Goal: Navigation & Orientation: Find specific page/section

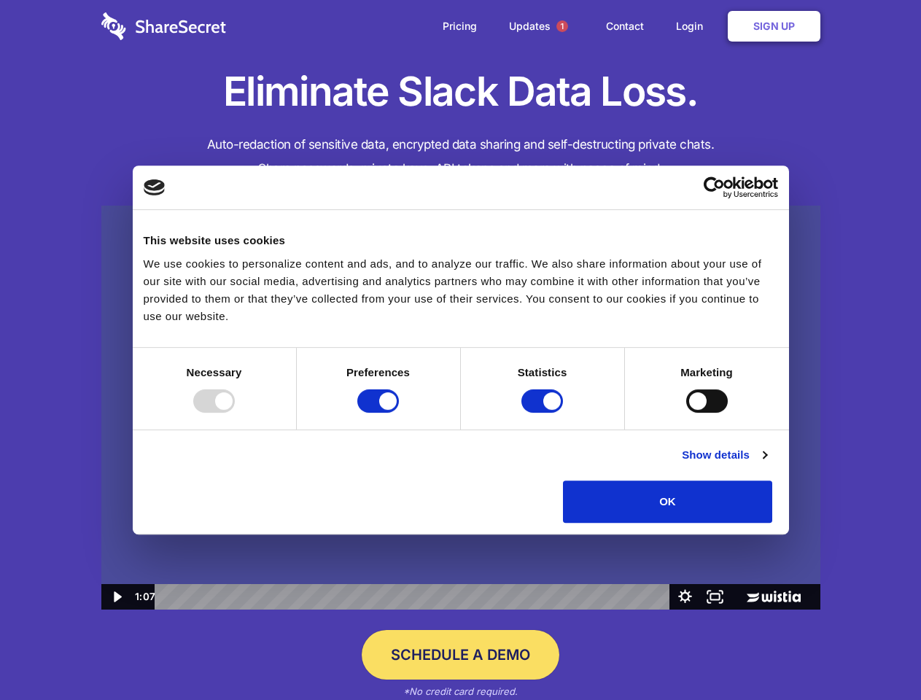
click at [460, 350] on img at bounding box center [460, 408] width 719 height 405
click at [235, 413] on div at bounding box center [214, 401] width 42 height 23
click at [399, 413] on input "Preferences" at bounding box center [378, 401] width 42 height 23
checkbox input "false"
click at [544, 413] on input "Statistics" at bounding box center [543, 401] width 42 height 23
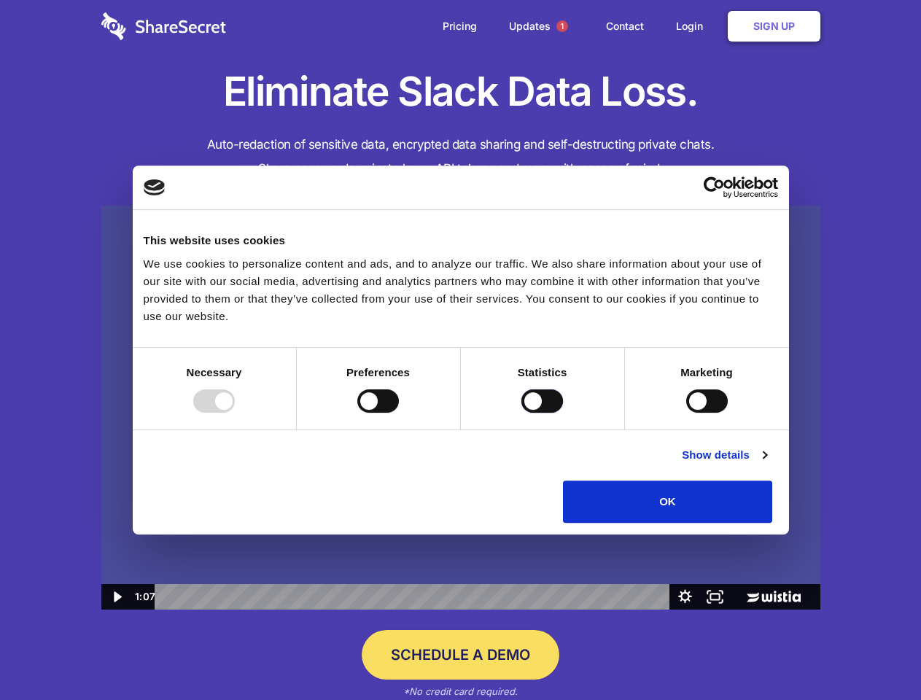
checkbox input "false"
click at [686, 413] on input "Marketing" at bounding box center [707, 401] width 42 height 23
checkbox input "true"
click at [767, 464] on link "Show details" at bounding box center [724, 455] width 85 height 18
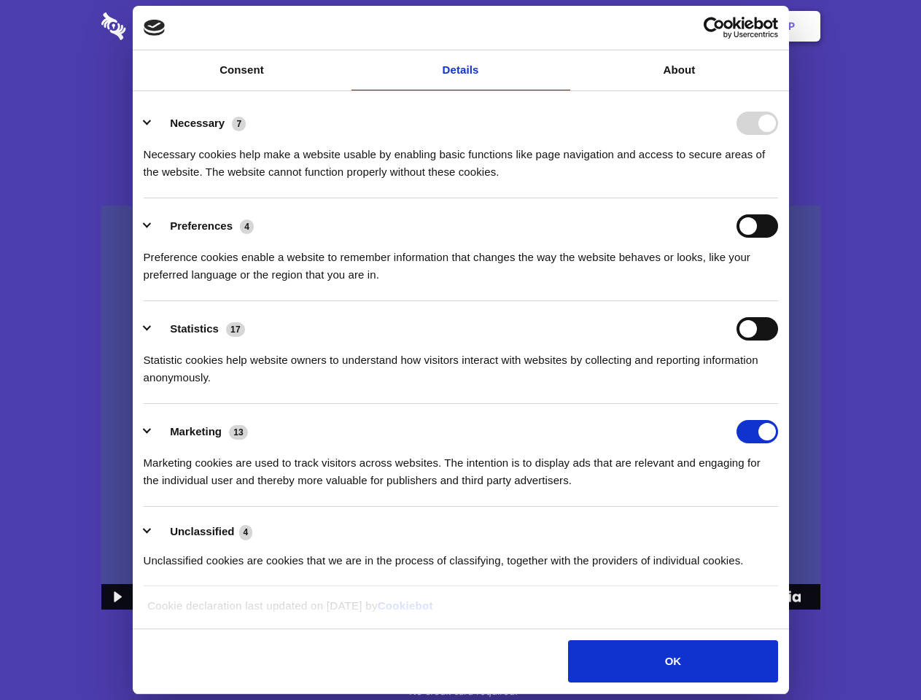
click at [785, 528] on ul "Necessary 7 Necessary cookies help make a website usable by enabling basic func…" at bounding box center [460, 342] width 648 height 492
click at [562, 26] on span "1" at bounding box center [563, 26] width 12 height 12
